Goal: Task Accomplishment & Management: Complete application form

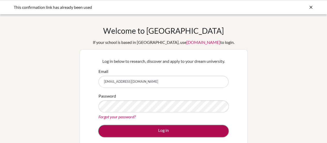
click at [158, 131] on button "Log in" at bounding box center [164, 131] width 130 height 12
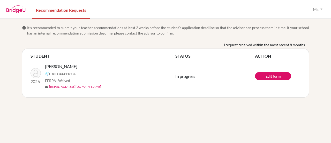
click at [269, 122] on div "info It’s recommended to submit your teacher recommendations at least 2 weeks b…" at bounding box center [165, 81] width 331 height 124
click at [275, 76] on link "Edit form" at bounding box center [273, 76] width 36 height 8
click at [321, 9] on button "Ms." at bounding box center [318, 9] width 14 height 10
